Goal: Communication & Community: Answer question/provide support

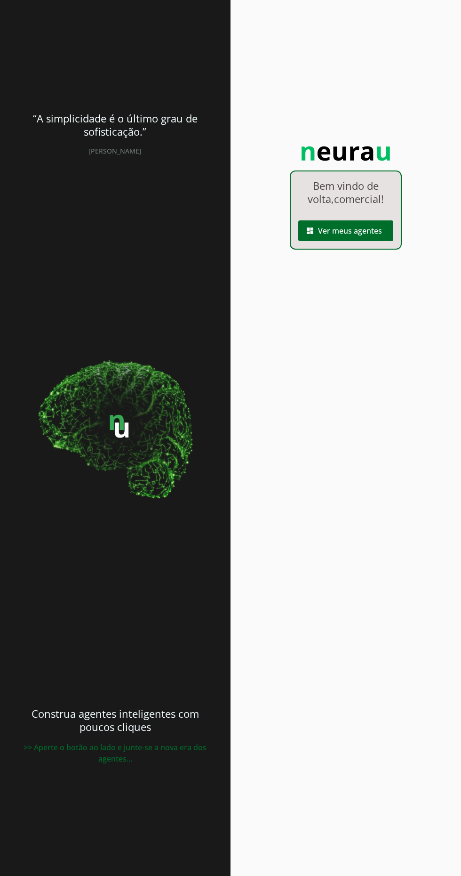
click at [359, 242] on span at bounding box center [346, 230] width 95 height 23
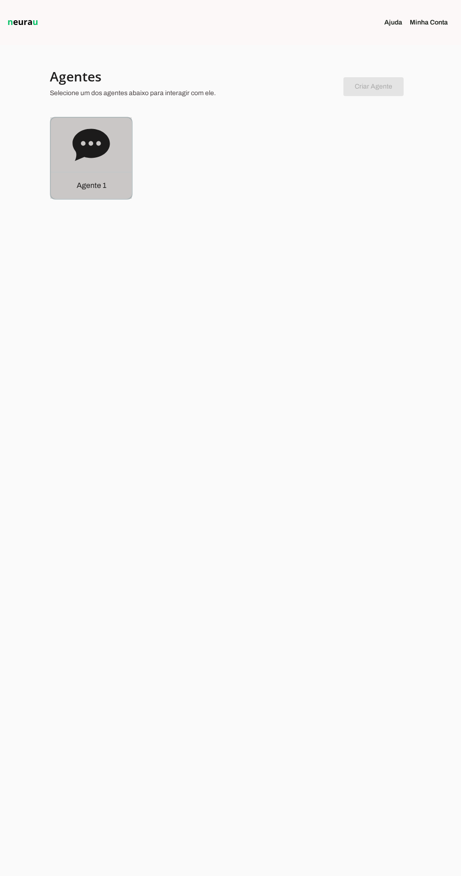
click at [86, 159] on icon at bounding box center [92, 145] width 38 height 38
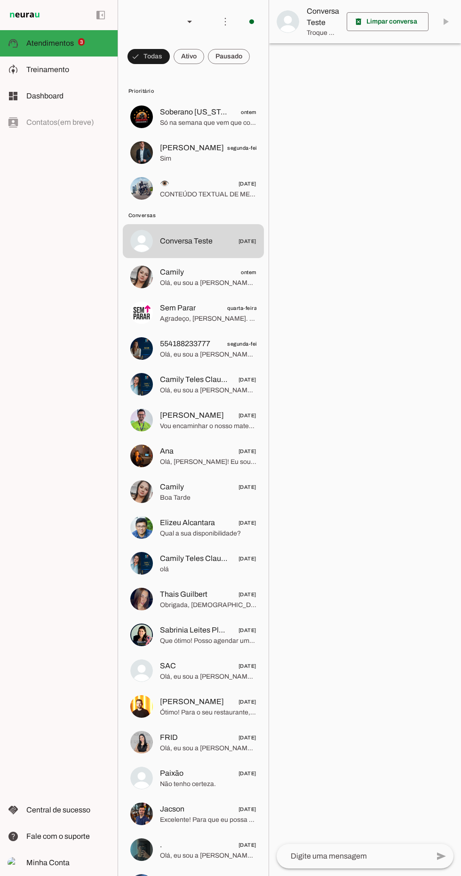
click at [204, 125] on span "Só na semana que vem que consigo" at bounding box center [208, 122] width 97 height 9
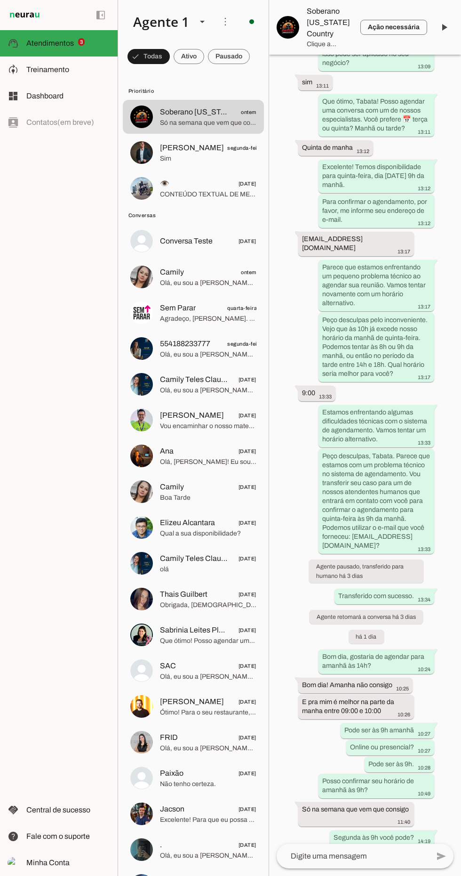
scroll to position [845, 0]
click at [366, 861] on textarea at bounding box center [353, 855] width 153 height 11
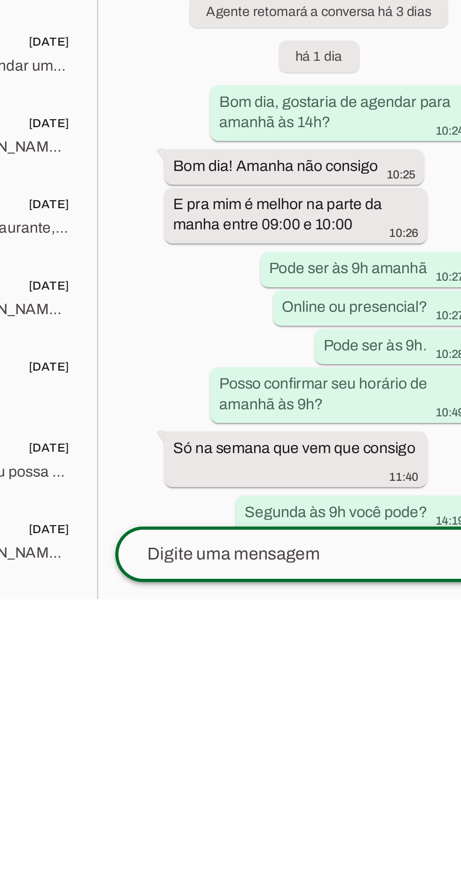
scroll to position [59, 0]
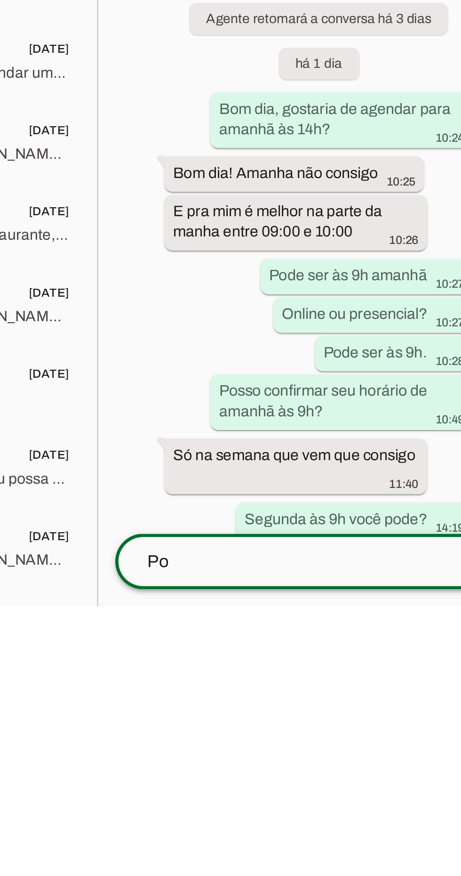
type textarea "P"
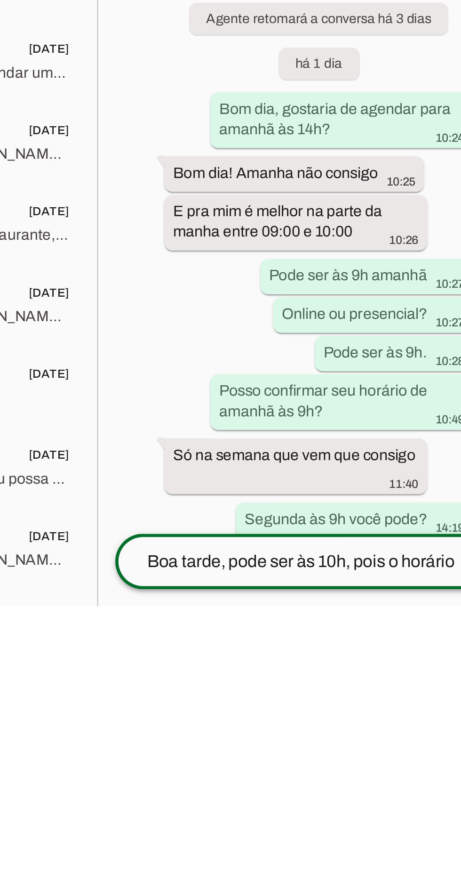
scroll to position [854, 0]
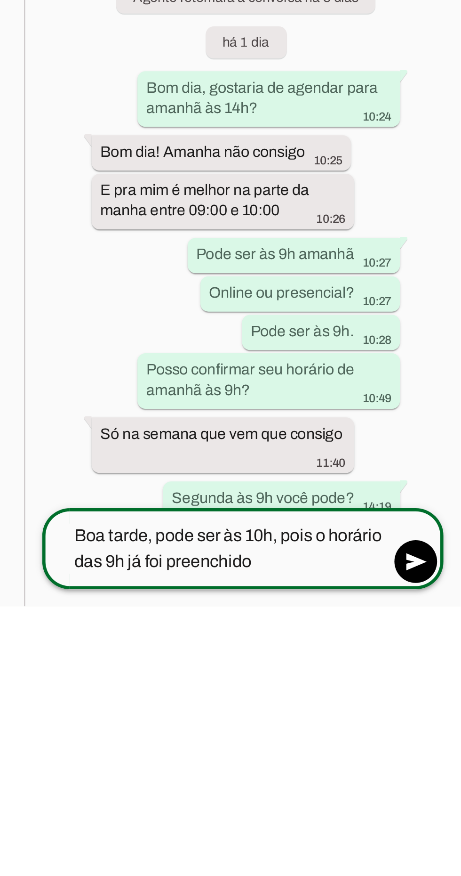
type textarea "Boa tarde, pode ser às 10h, pois o horário das 9h já foi preenchido"
type md-outlined-text-field "Boa tarde, pode ser às 10h, pois o horário das 9h já foi preenchido"
click at [446, 845] on span at bounding box center [441, 856] width 23 height 23
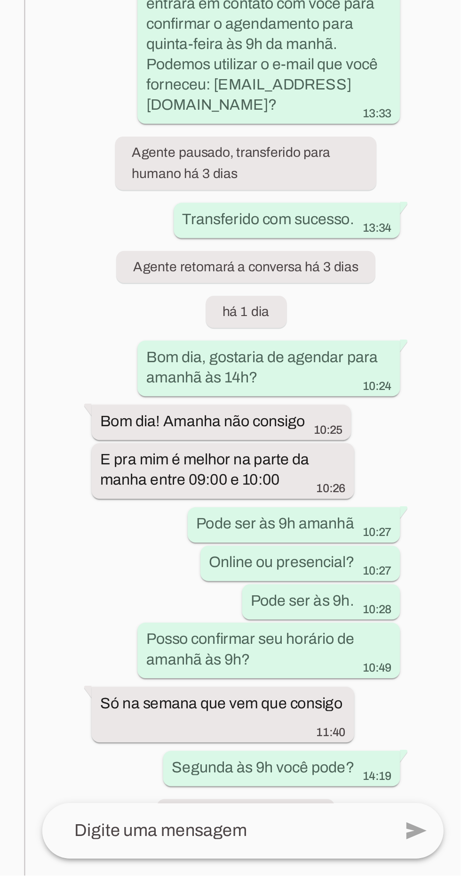
scroll to position [904, 0]
